Goal: Obtain resource: Download file/media

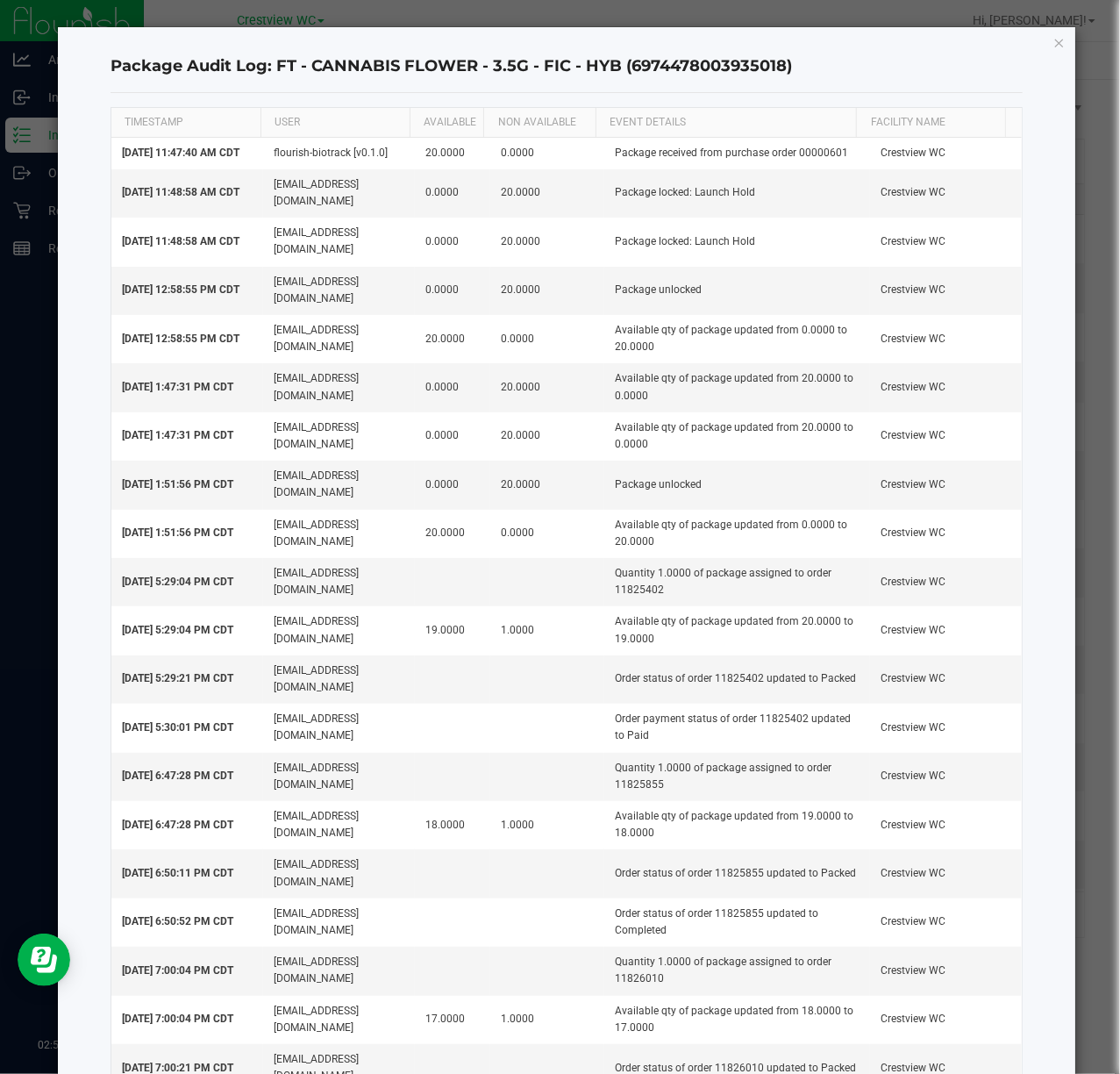
scroll to position [2924, 0]
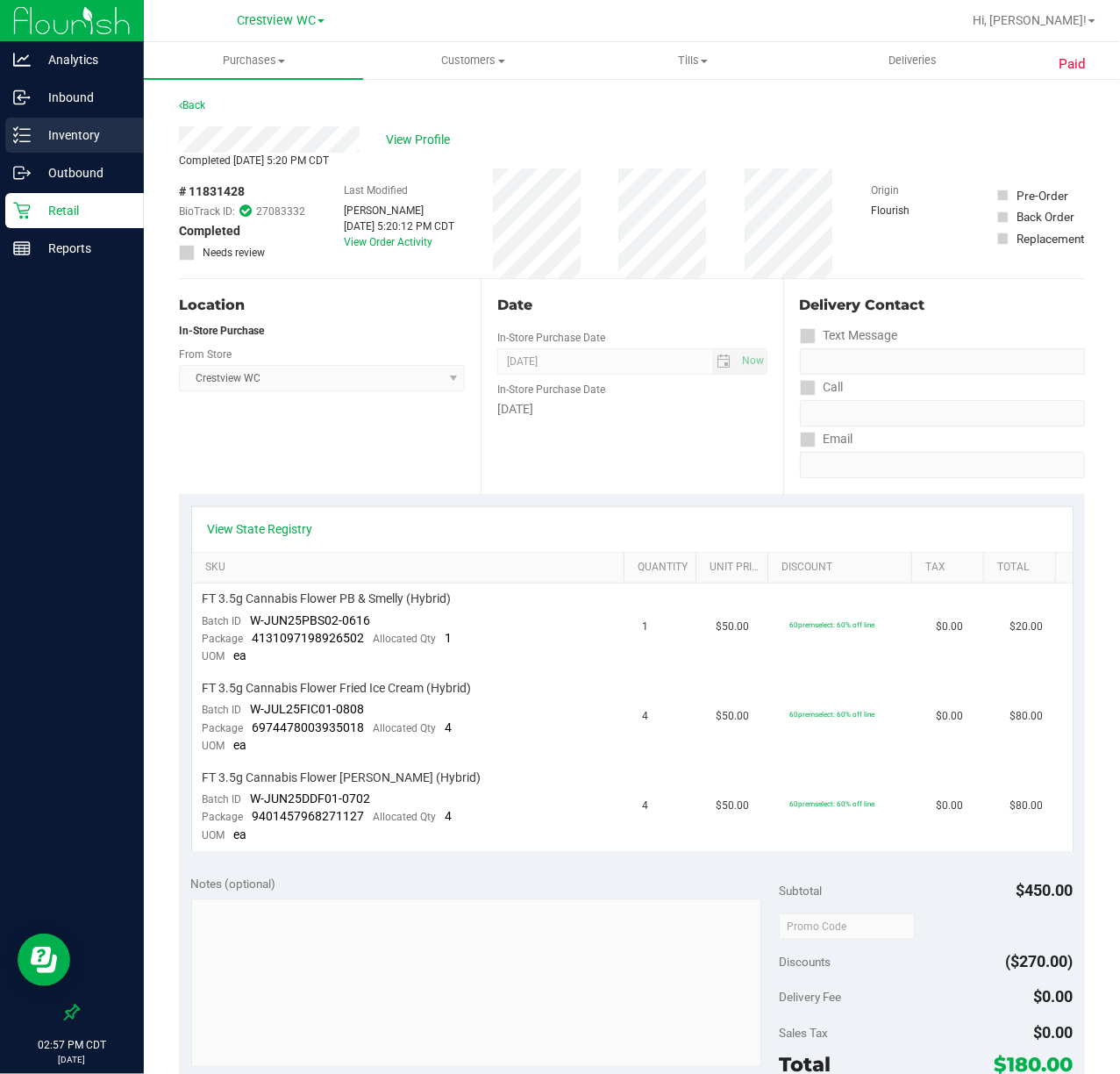
click at [57, 121] on div "Inventory" at bounding box center [75, 135] width 139 height 35
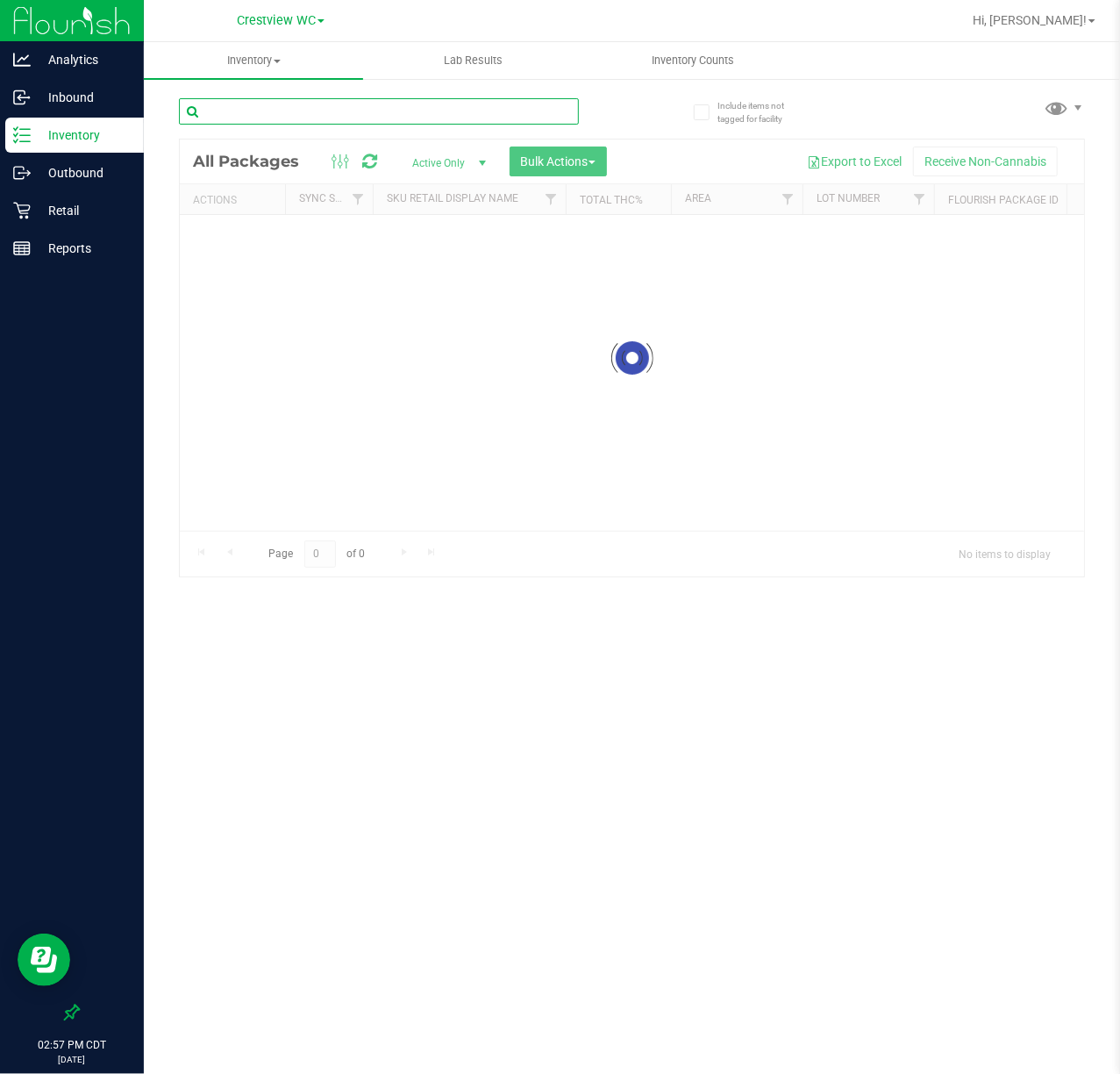
click at [222, 113] on div "Inventory All packages All inventory Waste log Create inventory Lab Results Inv…" at bounding box center [632, 557] width 976 height 1031
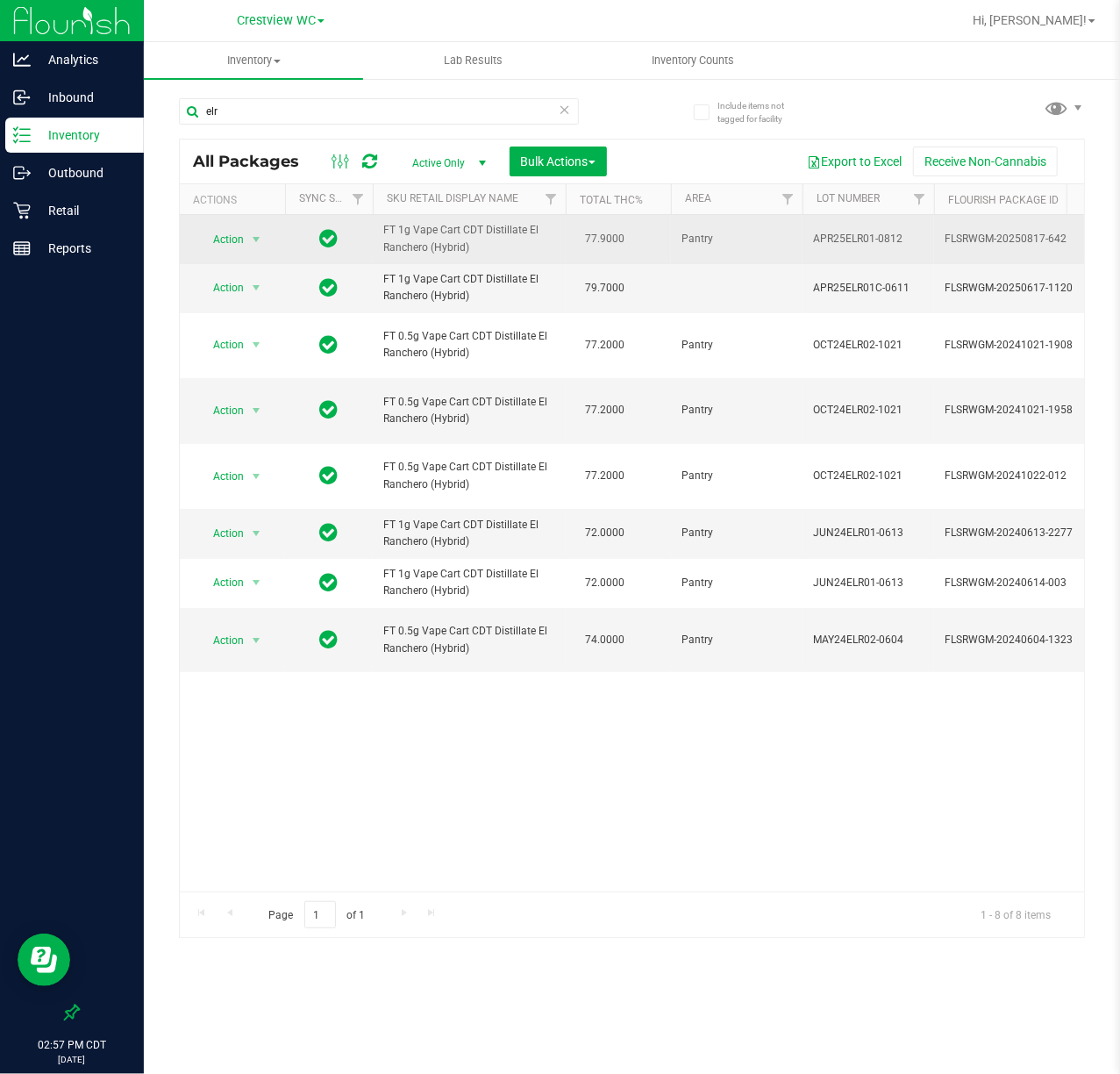
click at [447, 249] on span "FT 1g Vape Cart CDT Distillate El Ranchero (Hybrid)" at bounding box center [470, 239] width 172 height 33
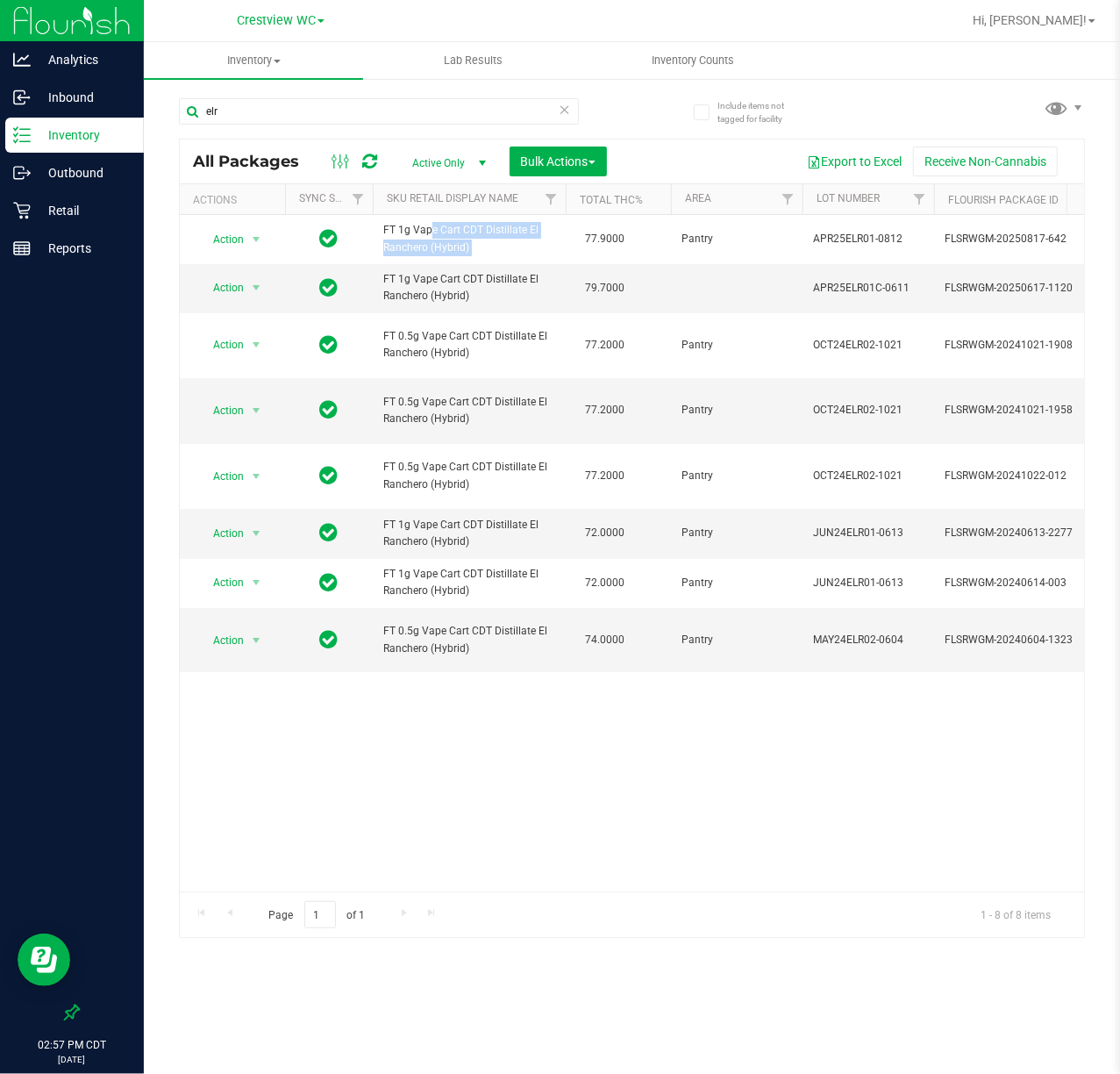
copy td "FT 1g Vape Cart CDT Distillate El Ranchero (Hybrid)"
click at [393, 123] on input "elr" at bounding box center [379, 111] width 400 height 26
paste input "FT 1g Vape Cart CDT Distillate El Ranchero (Hybrid)"
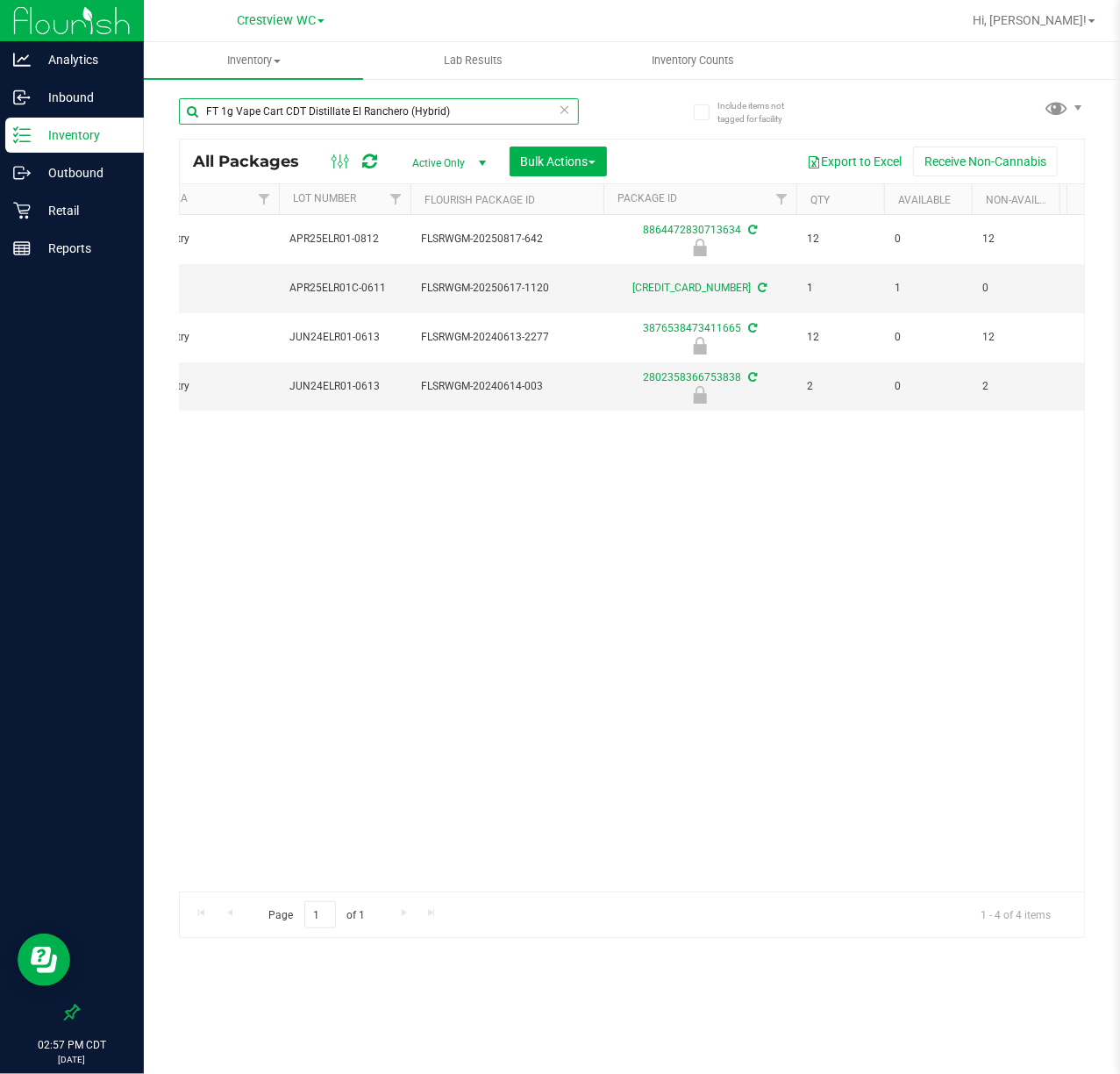
scroll to position [0, 534]
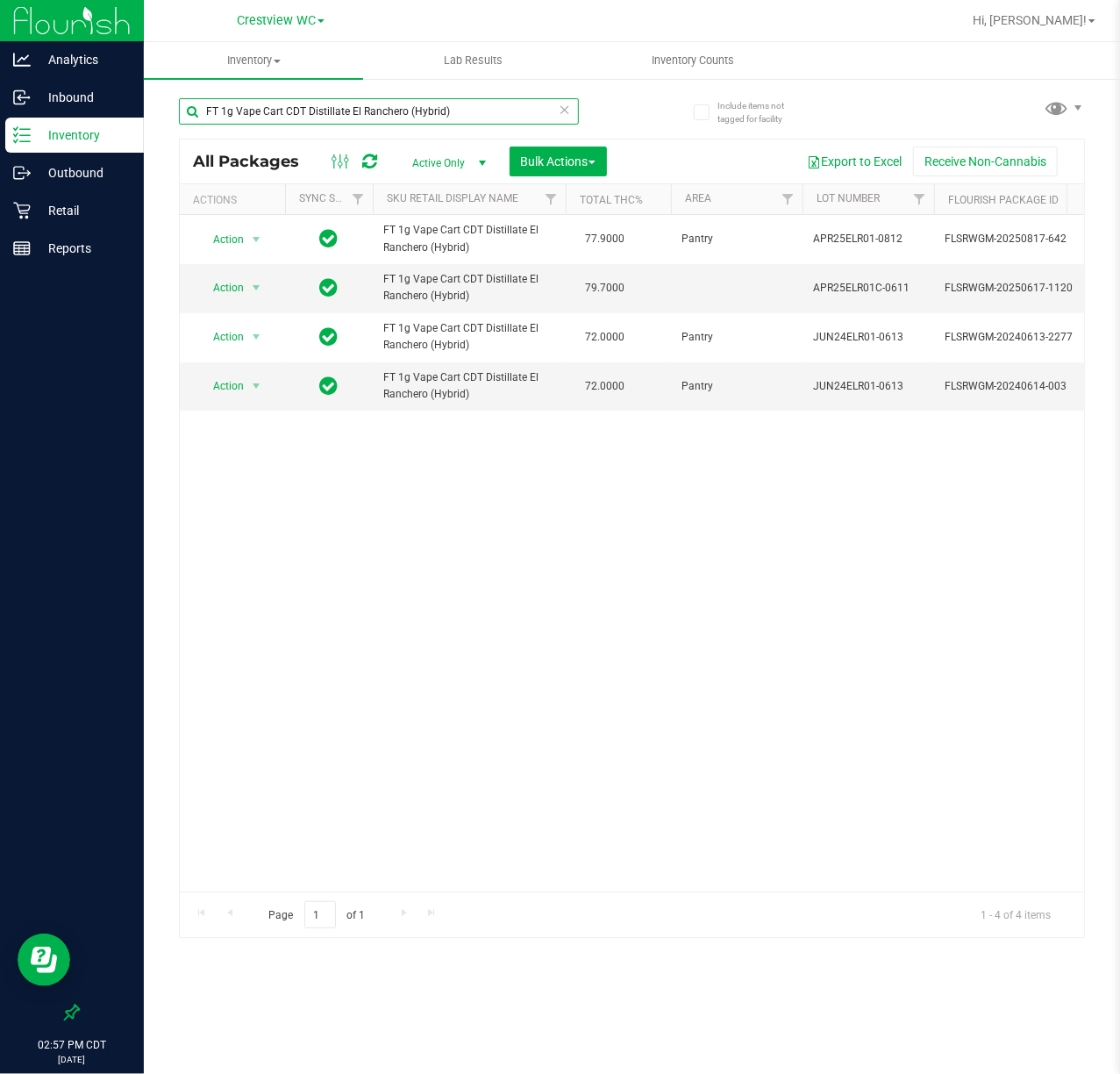
type input "FT 1g Vape Cart CDT Distillate El Ranchero (Hybrid)"
click at [545, 721] on div "Action Action Edit attributes Global inventory Locate package Package audit log…" at bounding box center [632, 553] width 904 height 676
click at [86, 85] on div "Inbound" at bounding box center [75, 97] width 139 height 35
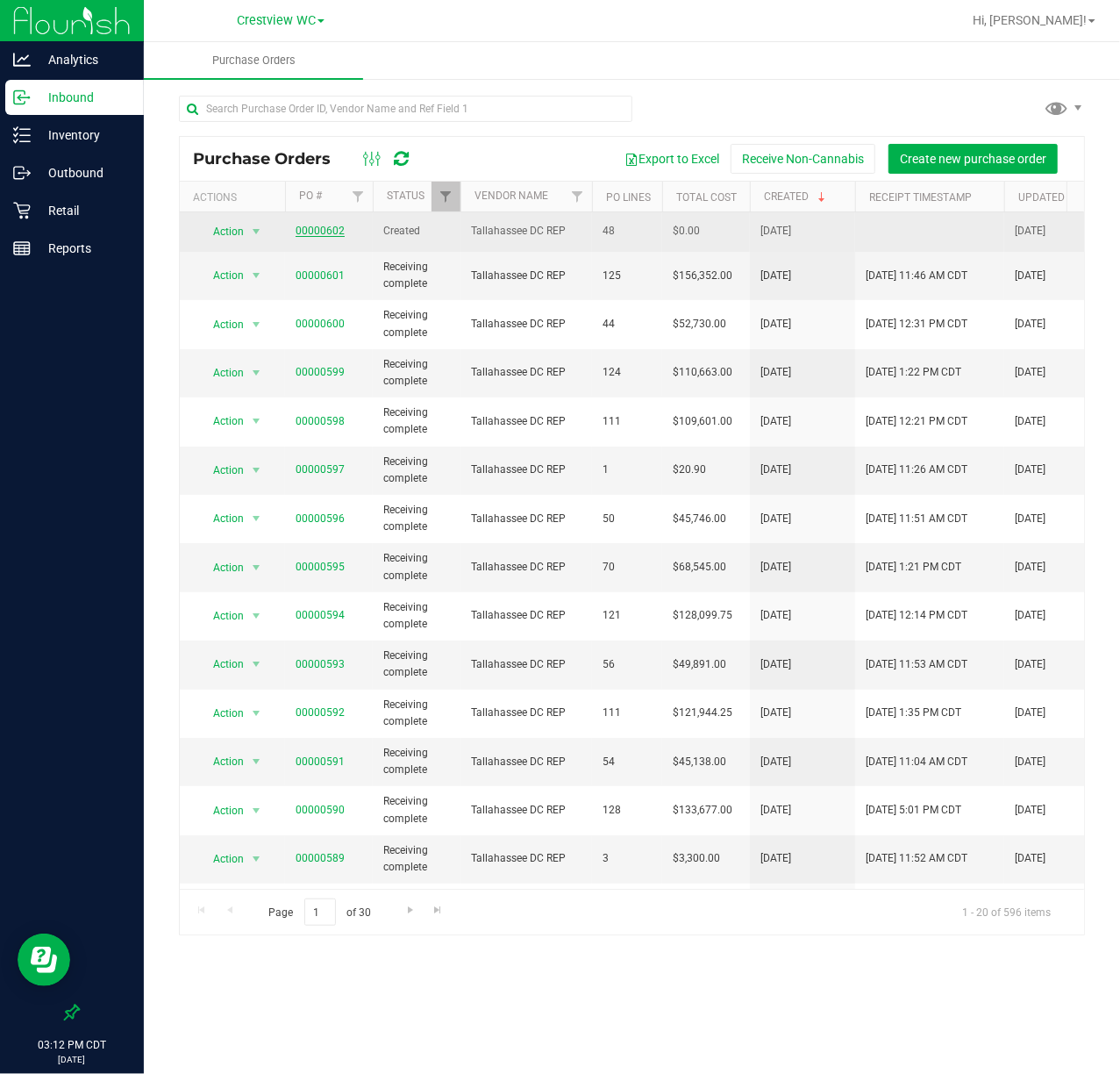
click at [300, 229] on link "00000602" at bounding box center [320, 230] width 49 height 12
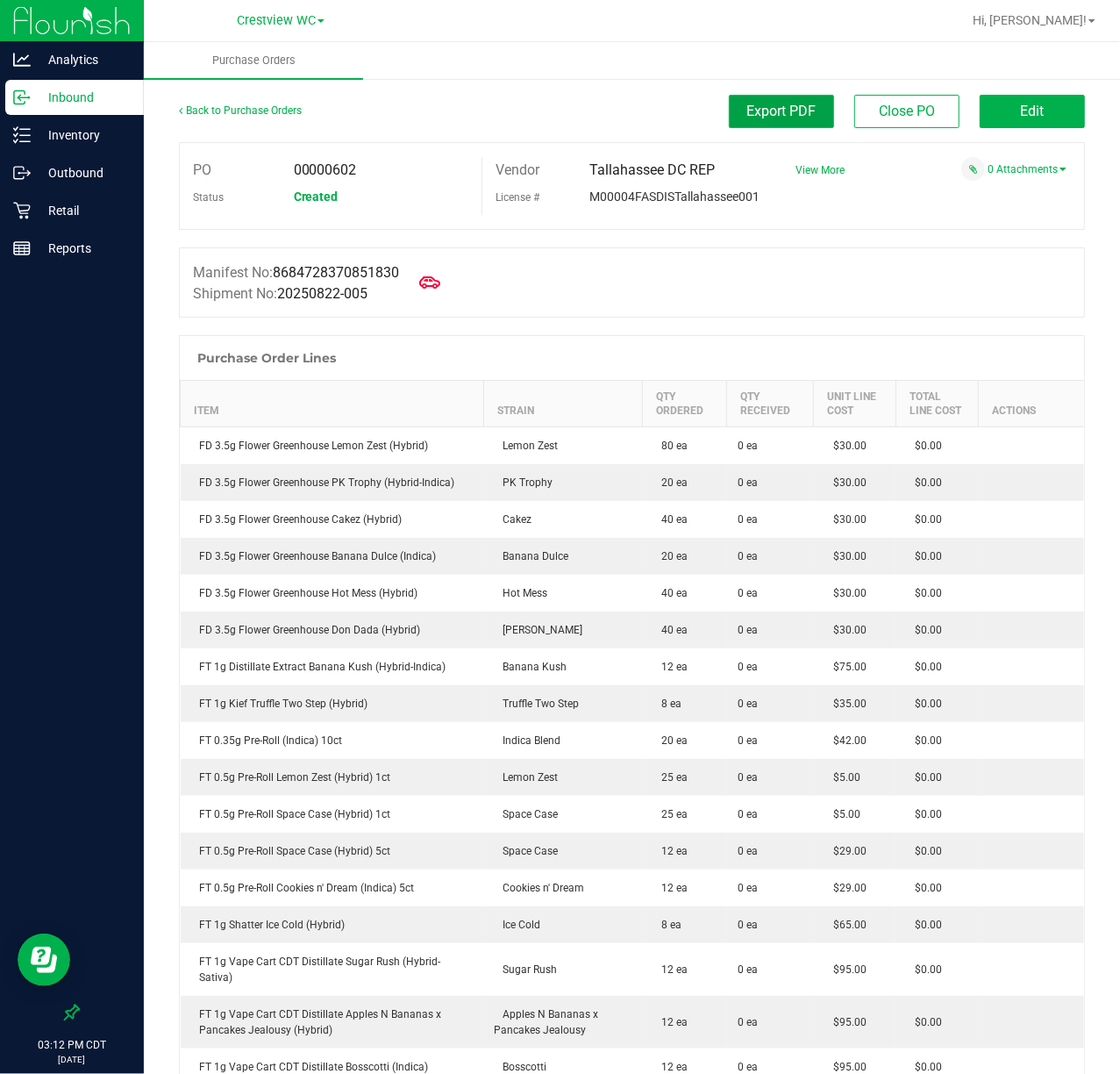
click at [770, 108] on span "Export PDF" at bounding box center [782, 111] width 69 height 17
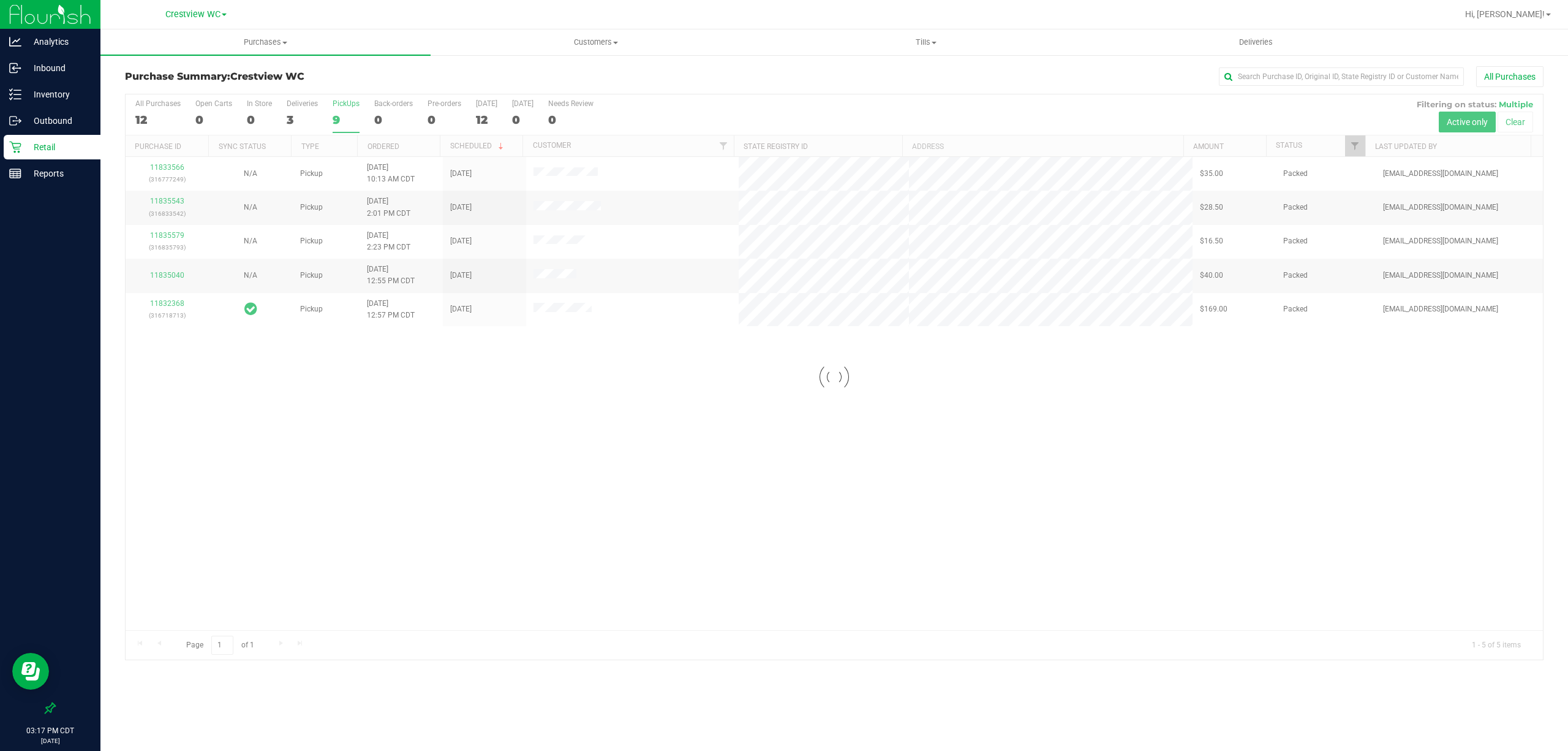
click at [58, 150] on p "Retail" at bounding box center [58, 147] width 74 height 15
